Goal: Book appointment/travel/reservation

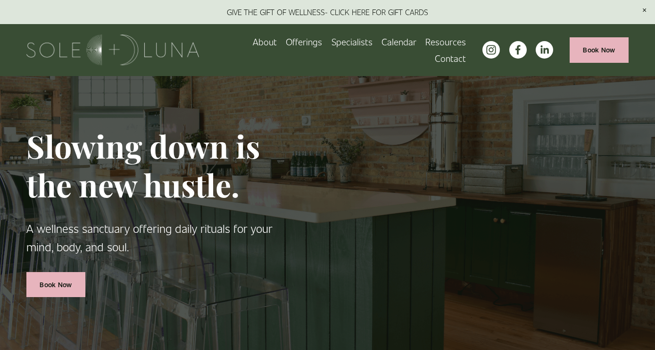
click at [594, 52] on link "Book Now" at bounding box center [599, 49] width 59 height 25
click at [401, 45] on link "Calendar" at bounding box center [399, 42] width 35 height 17
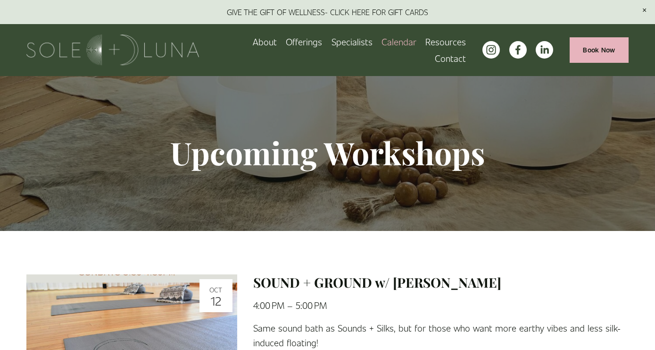
click at [0, 0] on span "Rituals" at bounding box center [0, 0] width 0 height 0
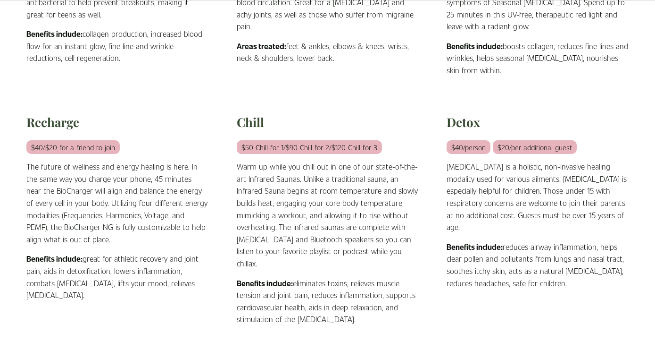
scroll to position [468, 0]
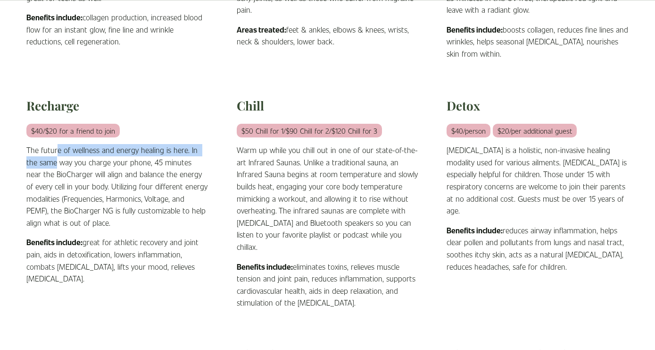
click at [56, 147] on p "The future of wellness and energy healing is here. In the same way you charge y…" at bounding box center [117, 186] width 182 height 84
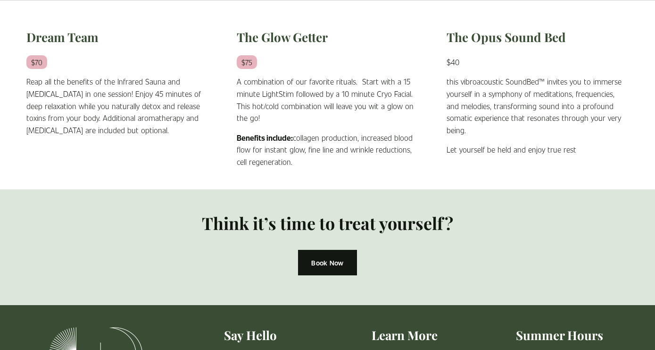
scroll to position [792, 0]
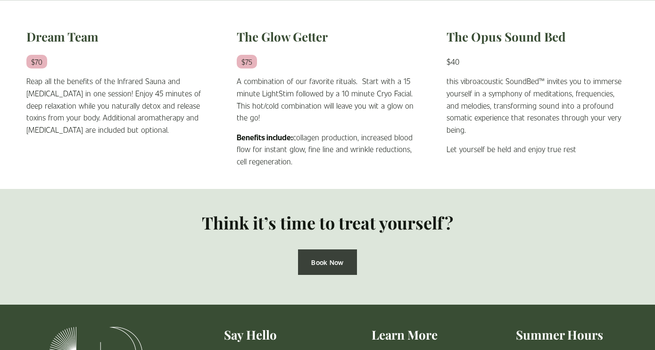
click at [323, 252] on link "Book Now" at bounding box center [327, 261] width 59 height 25
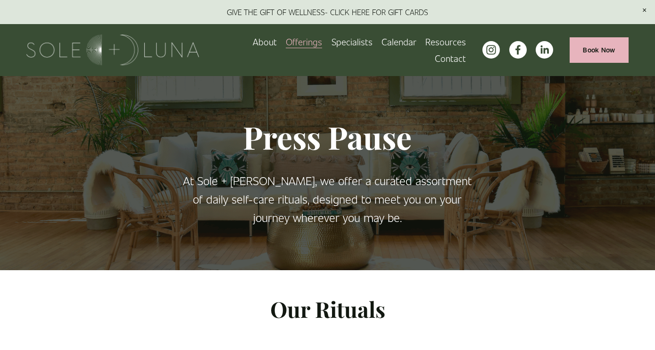
scroll to position [0, 0]
click at [0, 0] on span "Rituals" at bounding box center [0, 0] width 0 height 0
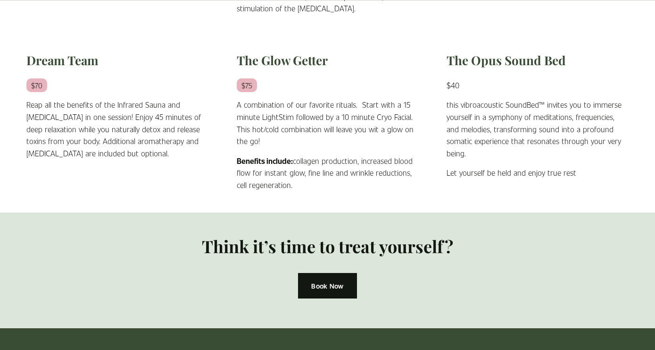
scroll to position [792, 0]
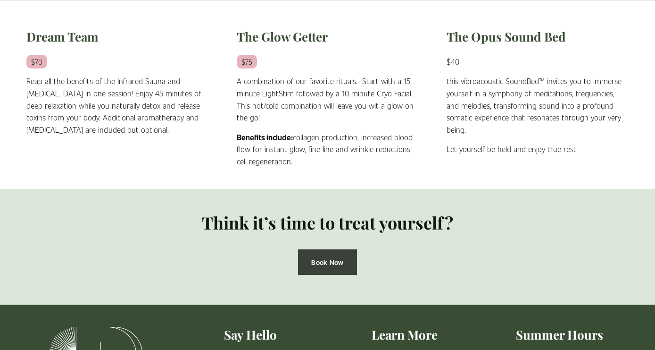
click at [313, 249] on link "Book Now" at bounding box center [327, 261] width 59 height 25
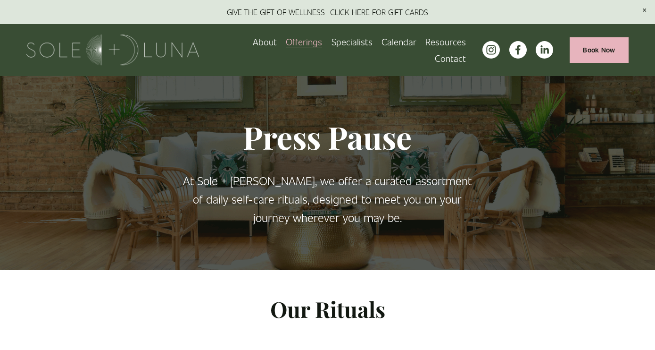
scroll to position [0, 0]
